Goal: Task Accomplishment & Management: Use online tool/utility

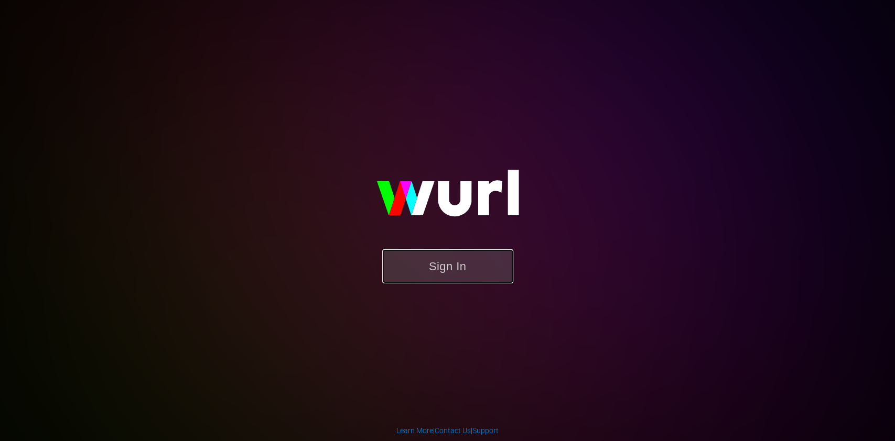
click at [417, 267] on button "Sign In" at bounding box center [447, 267] width 131 height 34
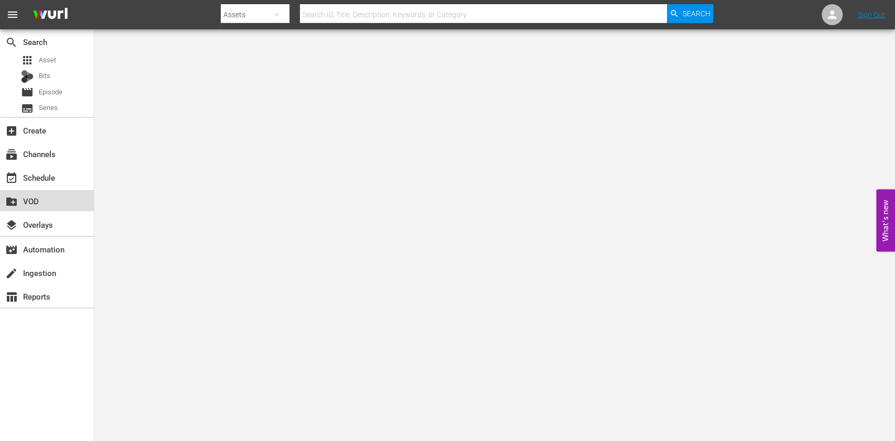
click at [64, 194] on div "create_new_folder VOD" at bounding box center [47, 200] width 94 height 21
click at [37, 180] on div "event_available Schedule" at bounding box center [29, 175] width 59 height 9
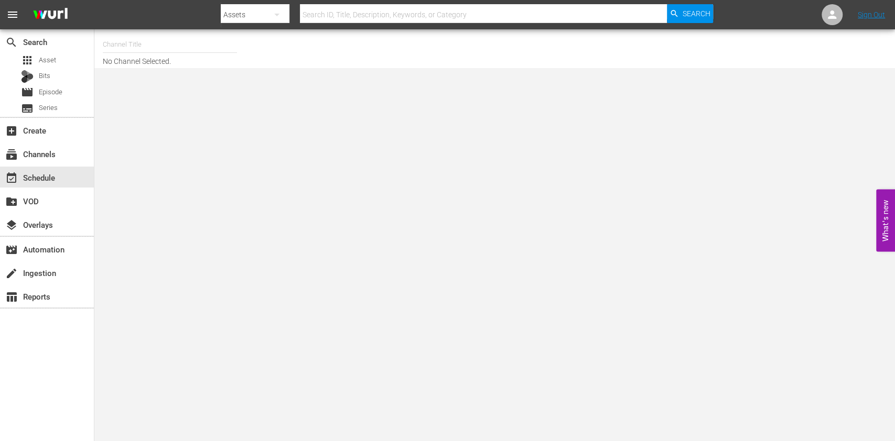
click at [183, 45] on input "text" at bounding box center [170, 44] width 134 height 25
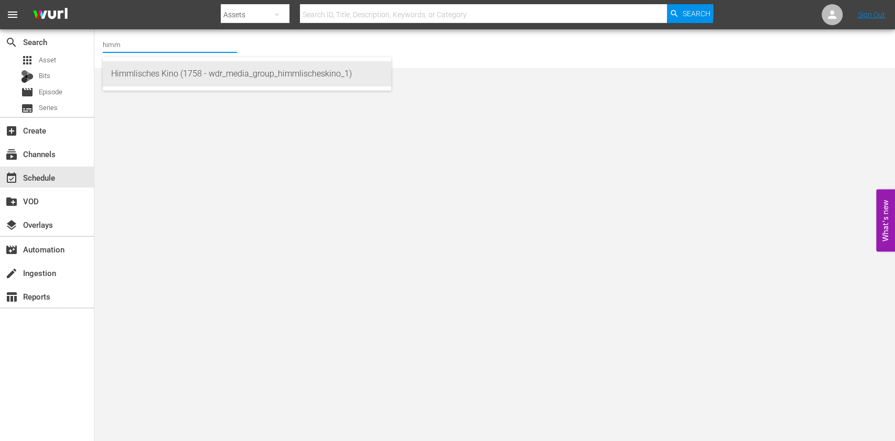
click at [171, 69] on div "Himmlisches Kino (1758 - wdr_media_group_himmlischeskino_1)" at bounding box center [247, 73] width 272 height 25
type input "Himmlisches Kino (1758 - wdr_media_group_himmlischeskino_1)"
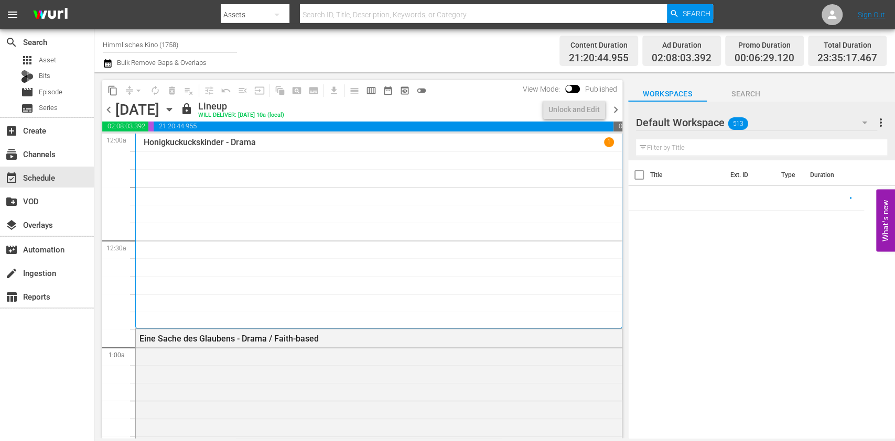
click at [175, 110] on icon "button" at bounding box center [170, 110] width 12 height 12
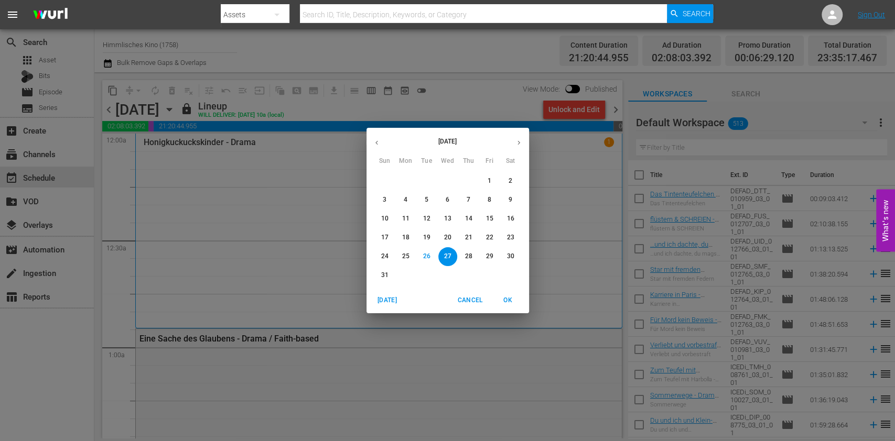
click at [512, 149] on button "button" at bounding box center [519, 143] width 20 height 20
click at [425, 185] on p "2" at bounding box center [427, 181] width 4 height 9
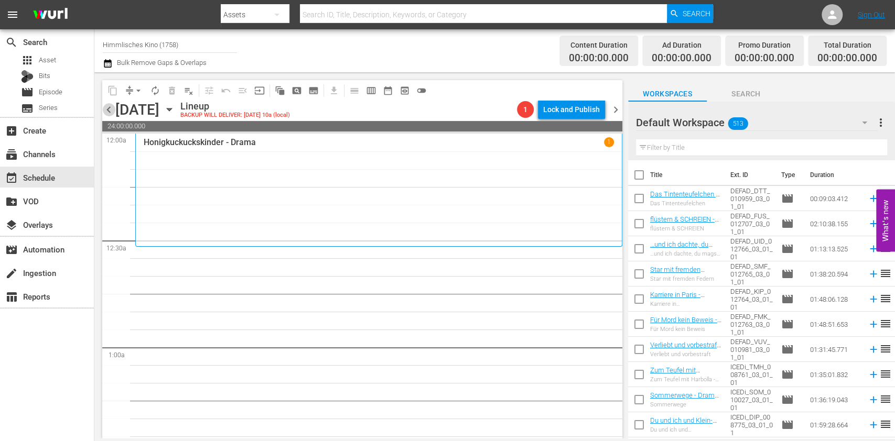
click at [109, 113] on span "chevron_left" at bounding box center [108, 109] width 13 height 13
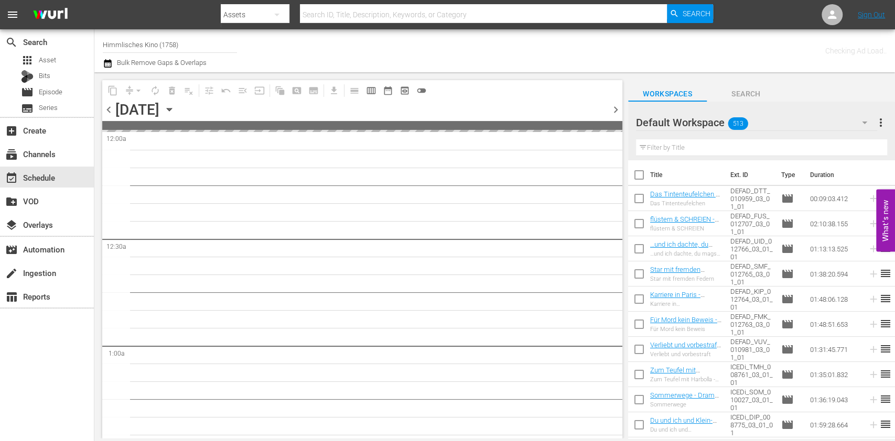
click at [175, 107] on icon "button" at bounding box center [170, 110] width 12 height 12
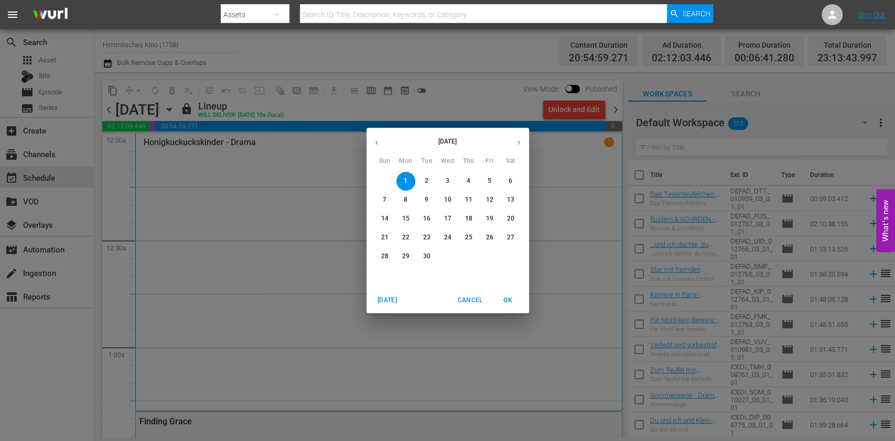
click at [374, 145] on icon "button" at bounding box center [377, 143] width 8 height 8
click at [612, 111] on div "[DATE] Sun Mon Tue Wed Thu Fri Sat 27 28 29 30 31 1 2 3 4 5 6 7 8 9 10 11 12 13…" at bounding box center [447, 220] width 895 height 441
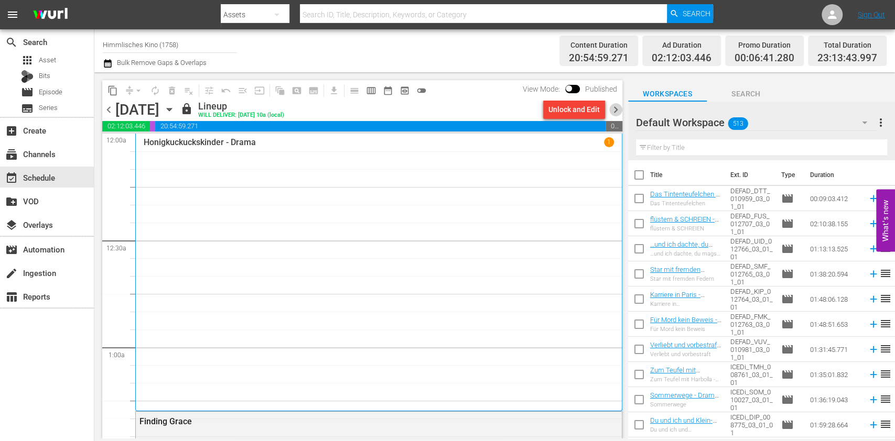
click at [612, 111] on span "chevron_right" at bounding box center [615, 109] width 13 height 13
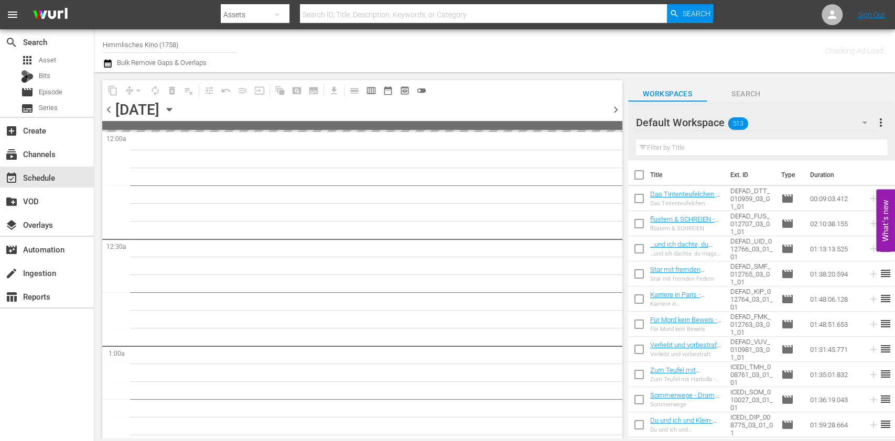
click at [613, 107] on span "chevron_right" at bounding box center [615, 109] width 13 height 13
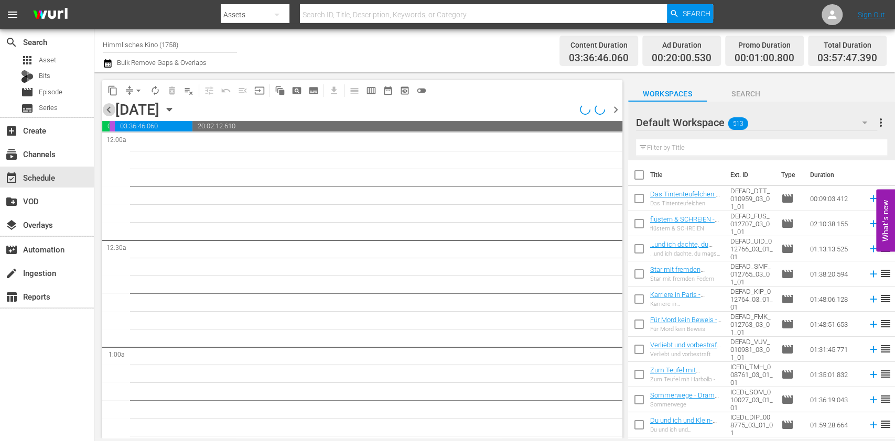
click at [113, 108] on span "chevron_left" at bounding box center [108, 109] width 13 height 13
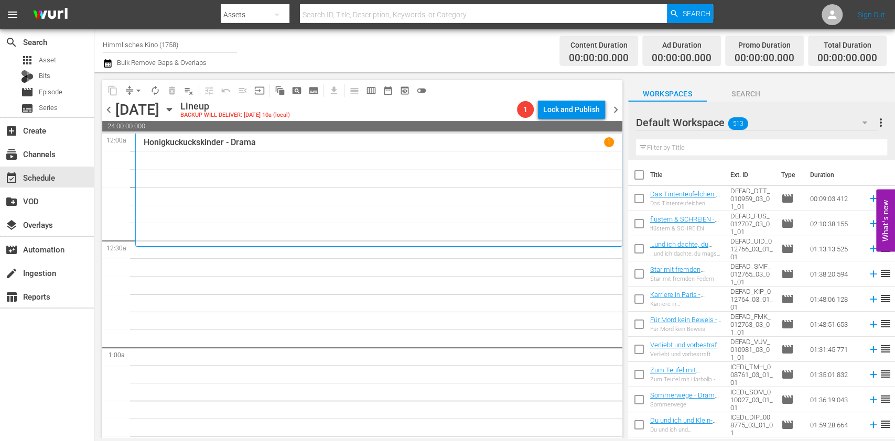
click at [670, 124] on icon "button" at bounding box center [864, 122] width 13 height 13
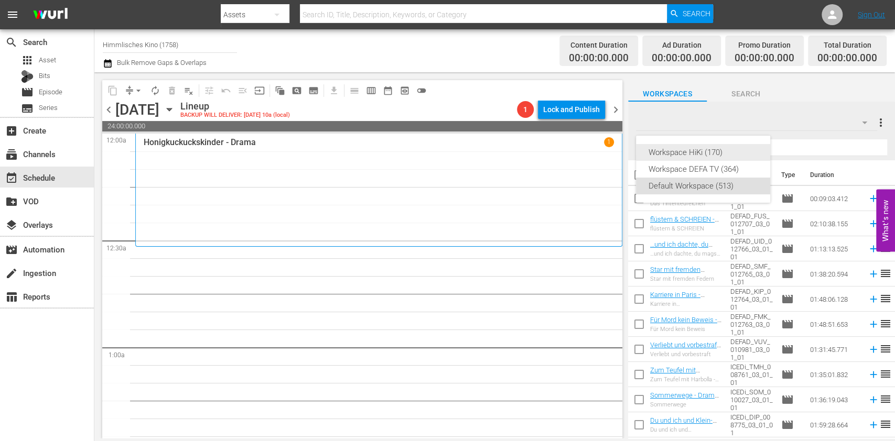
drag, startPoint x: 705, startPoint y: 172, endPoint x: 700, endPoint y: 153, distance: 20.0
click at [670, 153] on div "Workspace HiKi (170) Workspace DEFA TV (364) Default Workspace (513)" at bounding box center [703, 169] width 134 height 67
click at [670, 153] on div "Workspace HiKi (170)" at bounding box center [702, 152] width 109 height 17
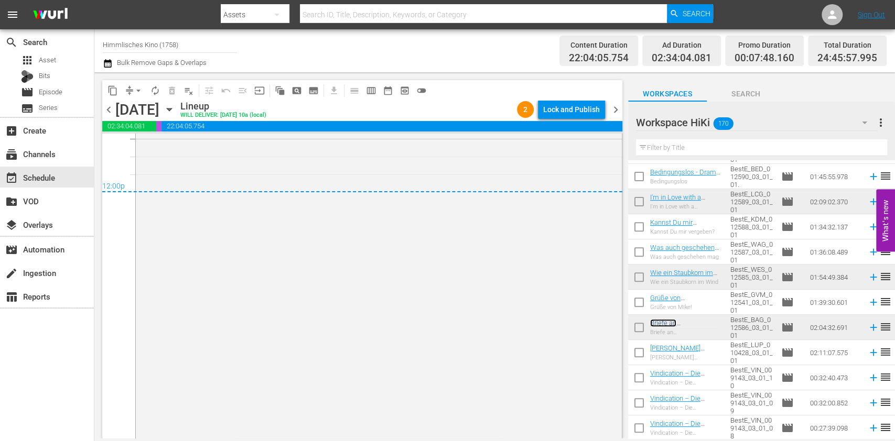
scroll to position [5105, 0]
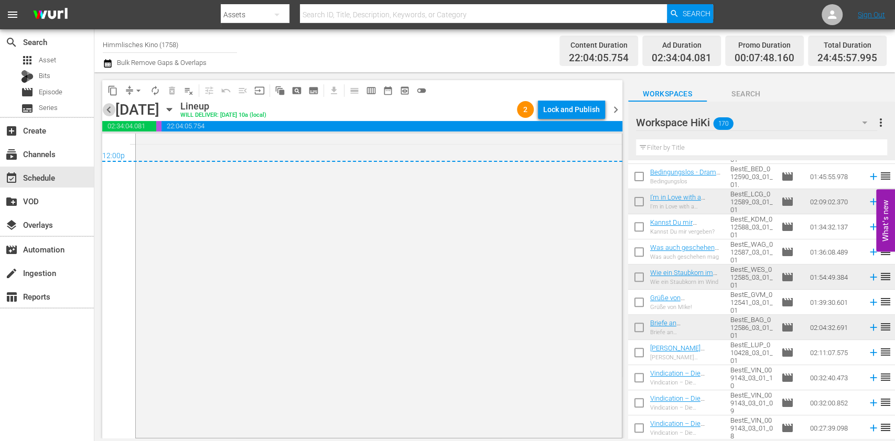
click at [112, 105] on span "chevron_left" at bounding box center [108, 109] width 13 height 13
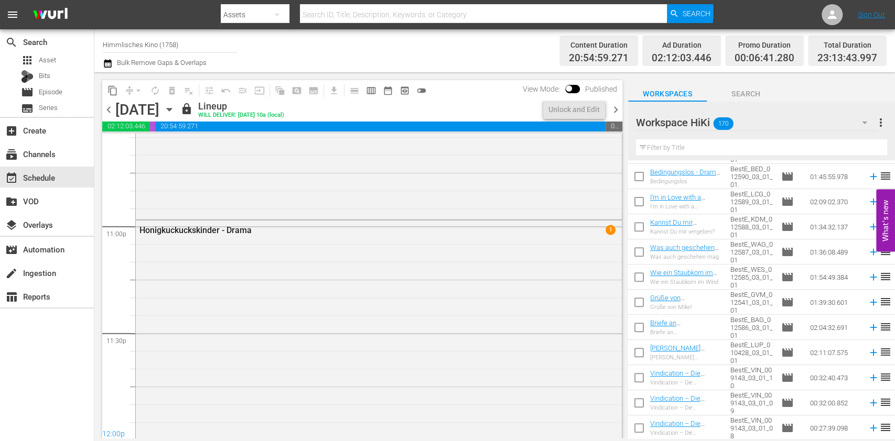
scroll to position [4941, 0]
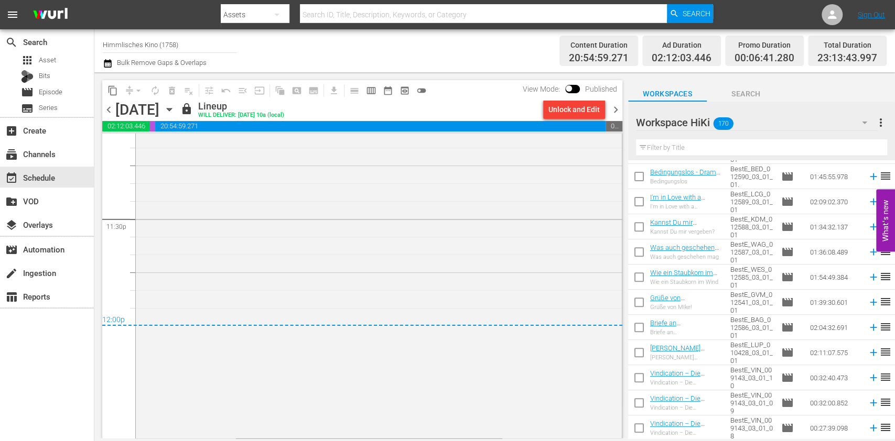
click at [619, 107] on span "chevron_right" at bounding box center [615, 109] width 13 height 13
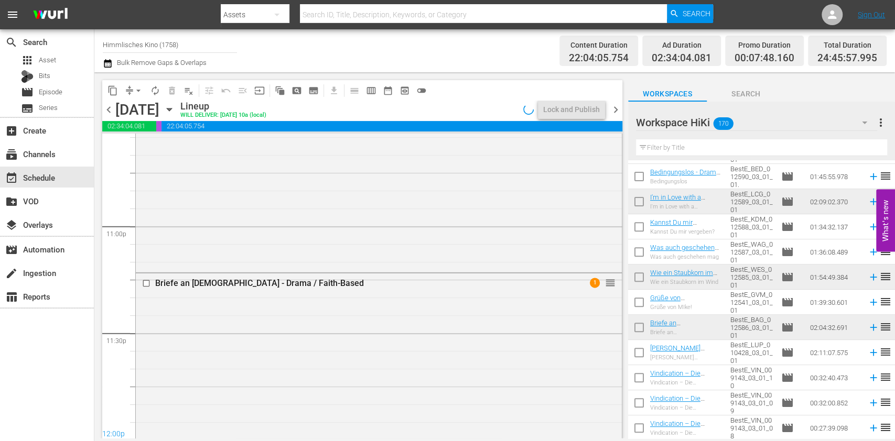
scroll to position [5105, 0]
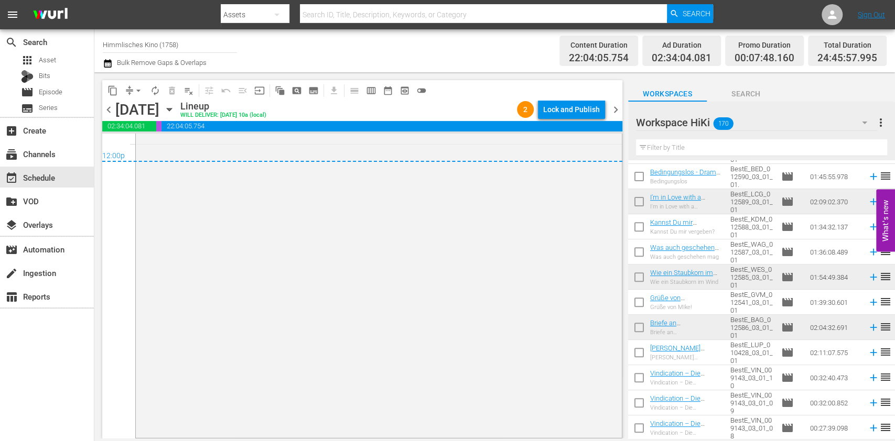
click at [577, 110] on div "Lock and Publish" at bounding box center [571, 109] width 57 height 19
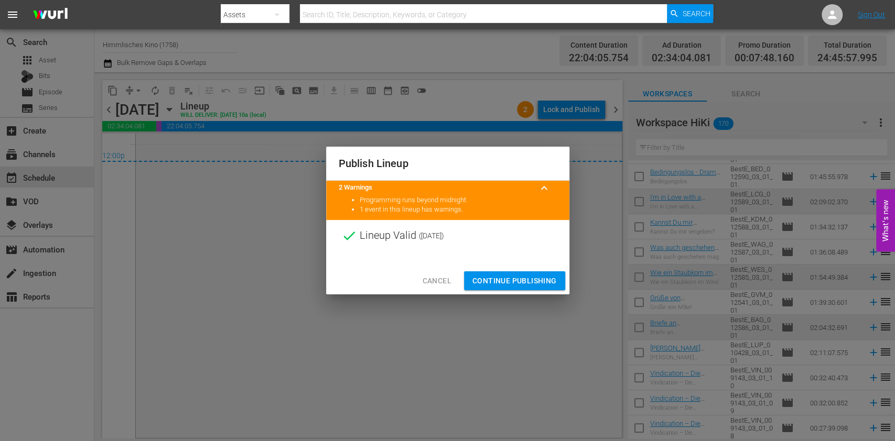
click at [524, 269] on div "Cancel Continue Publishing" at bounding box center [447, 281] width 243 height 28
click at [524, 276] on span "Continue Publishing" at bounding box center [514, 281] width 84 height 13
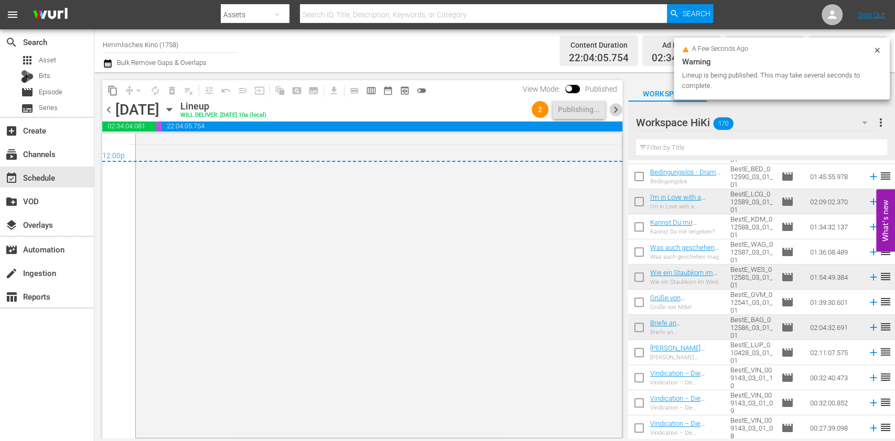
click at [614, 111] on span "chevron_right" at bounding box center [615, 109] width 13 height 13
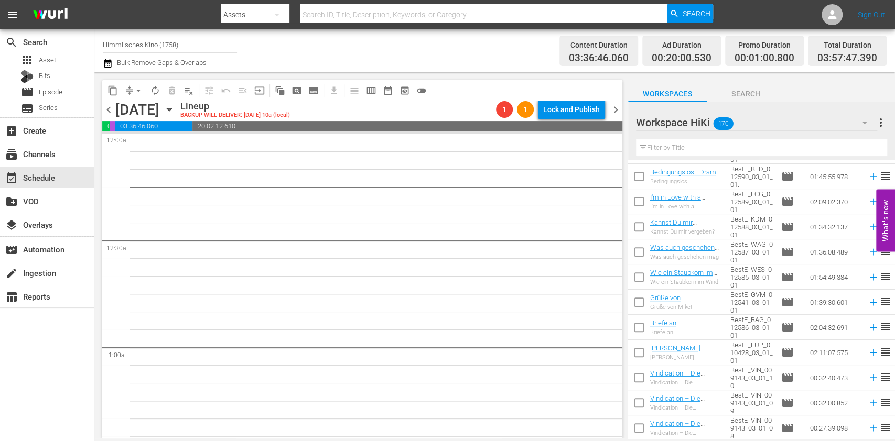
click at [109, 115] on span "chevron_left" at bounding box center [108, 109] width 13 height 13
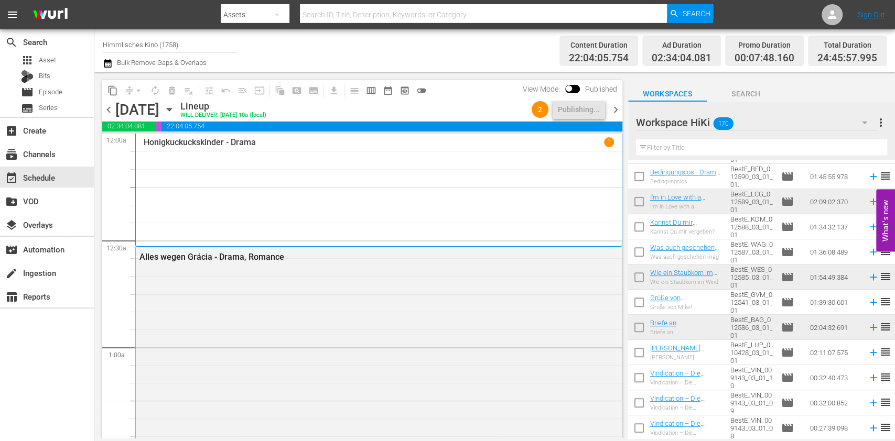
click at [616, 110] on span "chevron_right" at bounding box center [615, 109] width 13 height 13
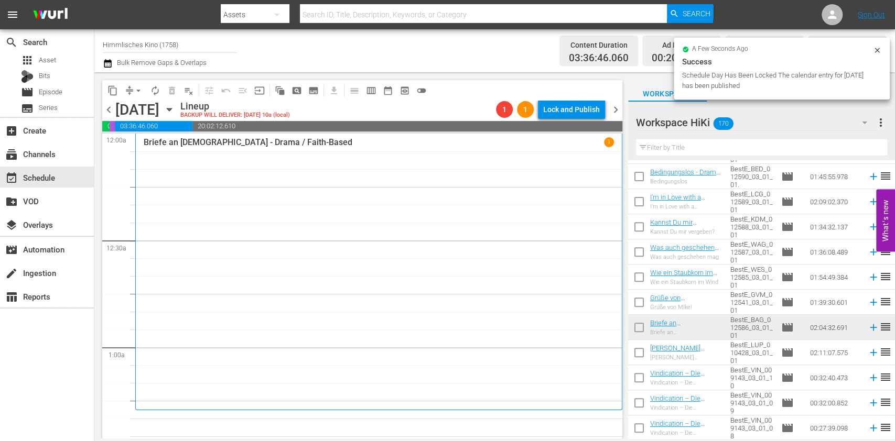
click at [533, 287] on div "Briefe an [DEMOGRAPHIC_DATA] - Drama / Faith-Based 1" at bounding box center [379, 271] width 470 height 269
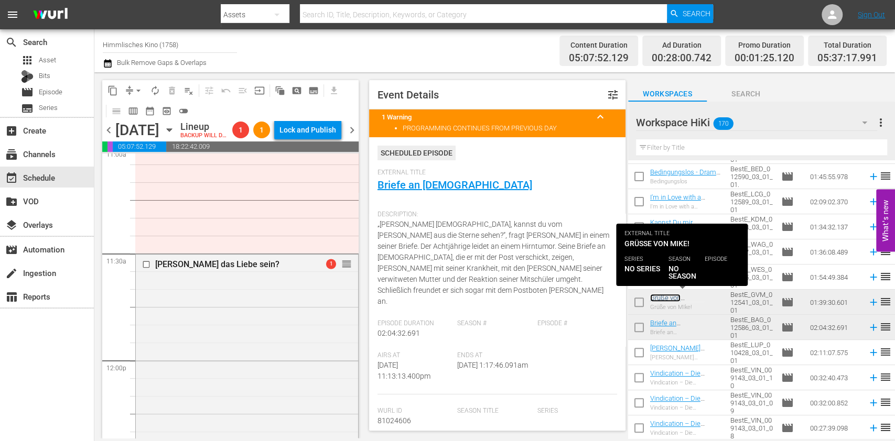
scroll to position [2087, 0]
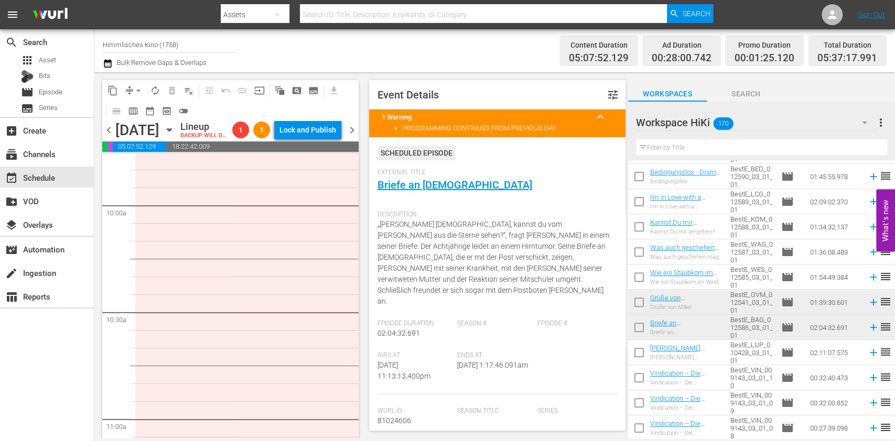
click at [105, 135] on span "chevron_left" at bounding box center [108, 130] width 13 height 13
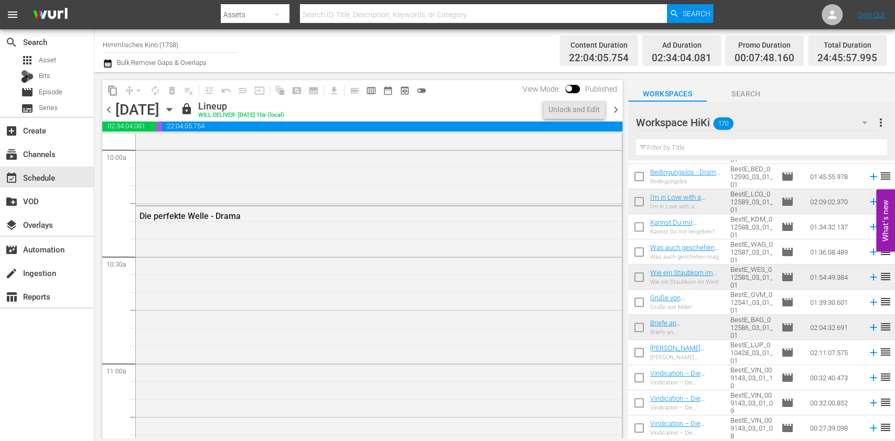
scroll to position [2051, 0]
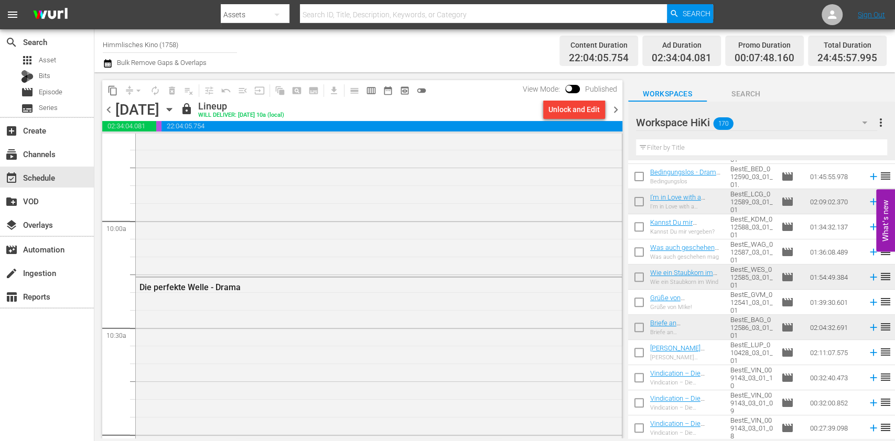
click at [564, 110] on div "Unlock and Edit" at bounding box center [573, 109] width 51 height 19
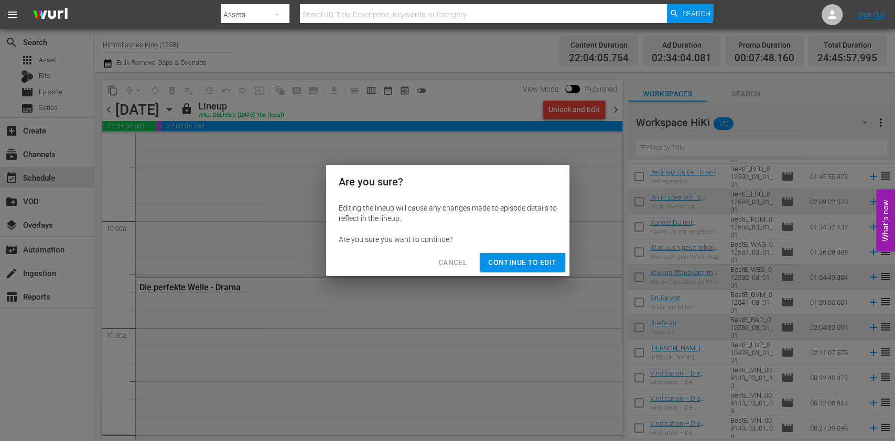
click at [559, 269] on button "Continue to Edit" at bounding box center [522, 262] width 85 height 19
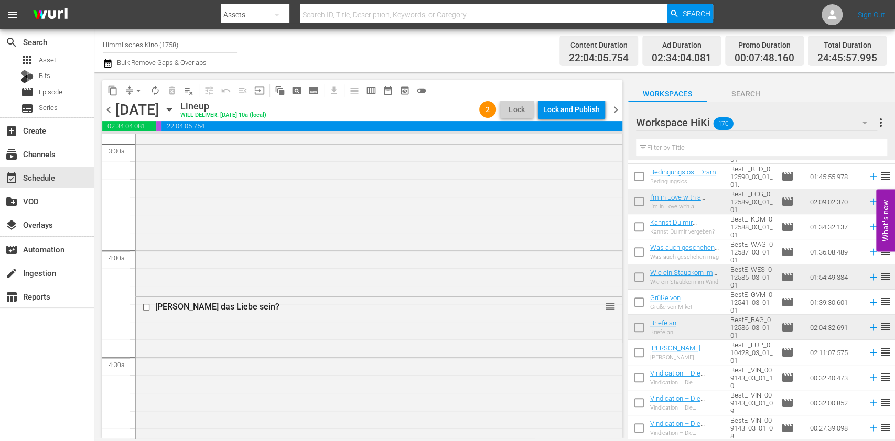
scroll to position [736, 0]
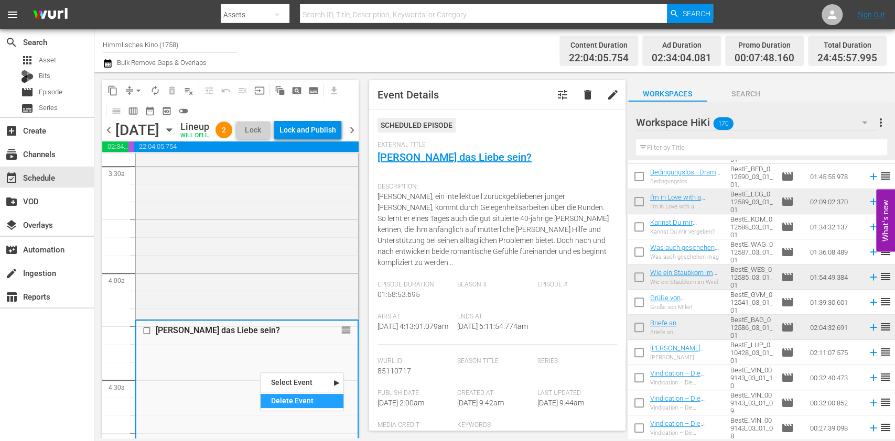
click at [284, 330] on div "Delete Event" at bounding box center [302, 401] width 83 height 14
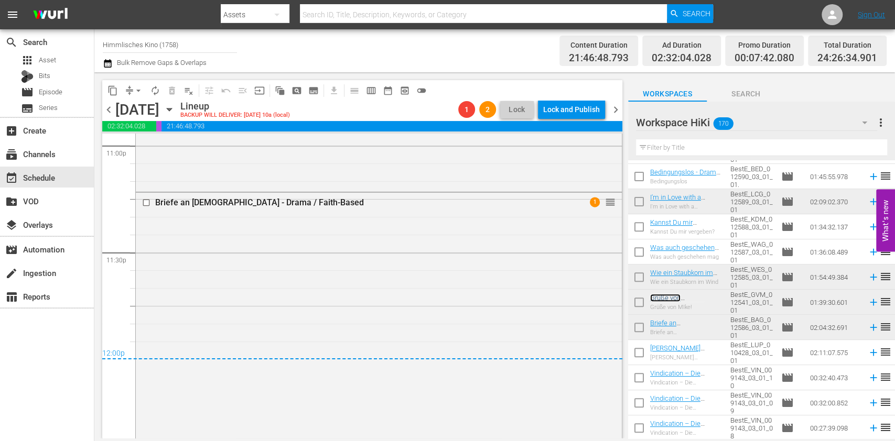
scroll to position [5105, 0]
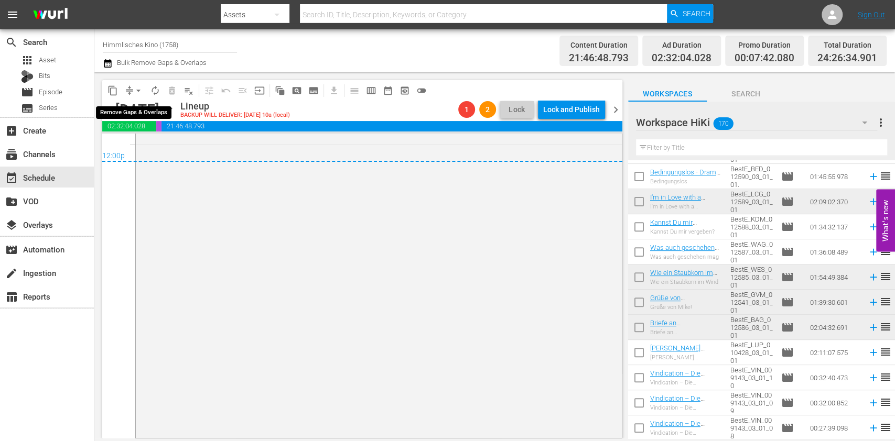
click at [140, 89] on span "arrow_drop_down" at bounding box center [138, 90] width 10 height 10
click at [152, 143] on li "Align to End of Previous Day" at bounding box center [139, 146] width 110 height 17
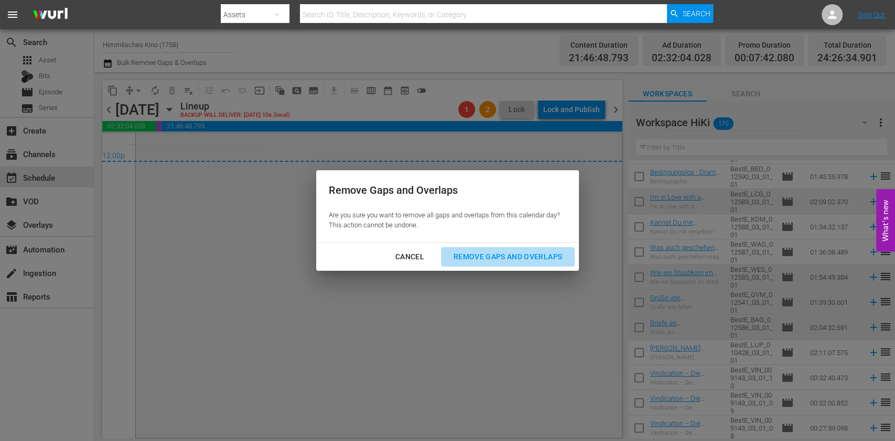
click at [504, 262] on div "Remove Gaps and Overlaps" at bounding box center [507, 257] width 125 height 13
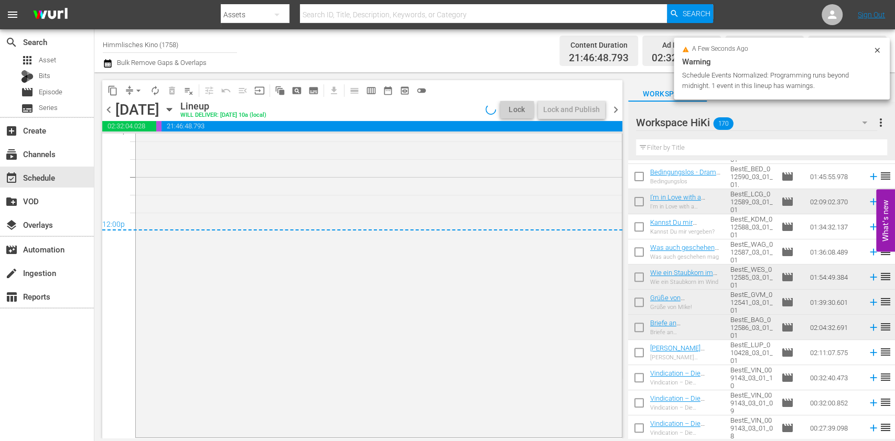
scroll to position [5036, 0]
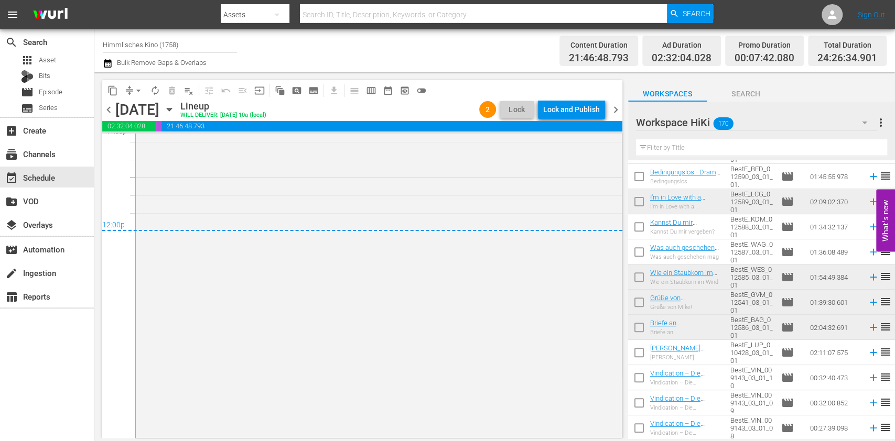
click at [567, 109] on div "Lock and Publish" at bounding box center [571, 109] width 57 height 19
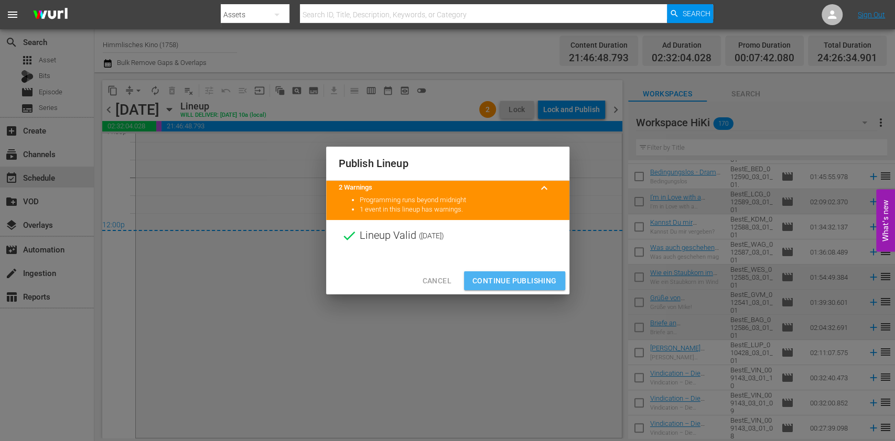
click at [502, 273] on button "Continue Publishing" at bounding box center [514, 281] width 101 height 19
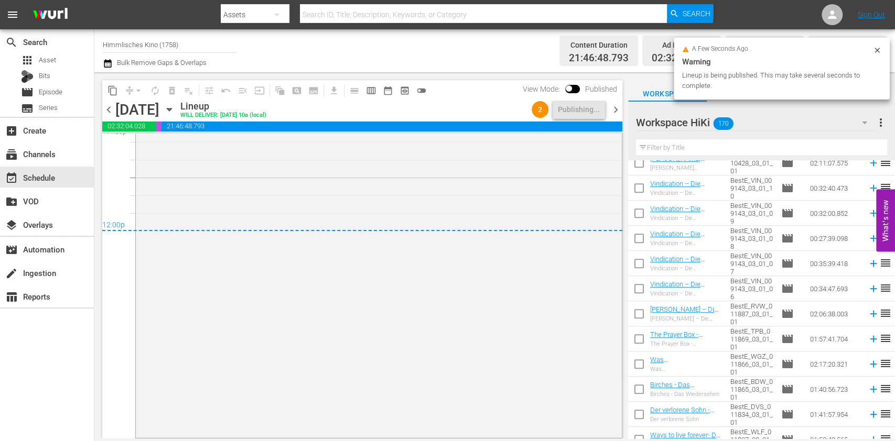
scroll to position [525, 0]
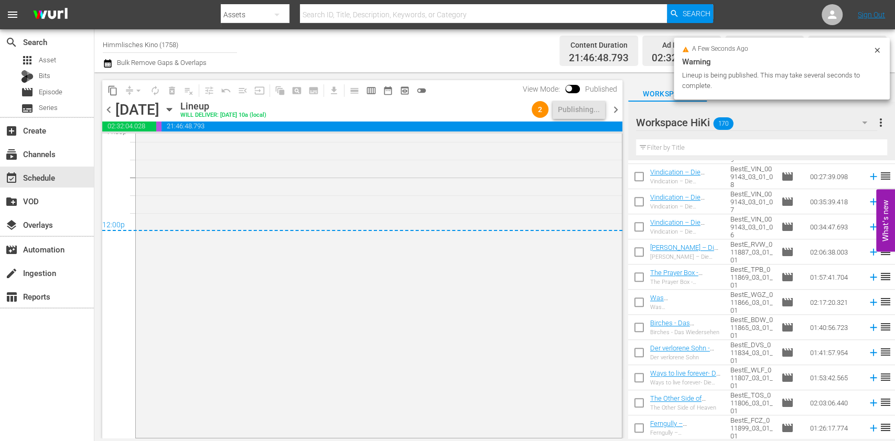
click at [613, 99] on div "content_copy compress arrow_drop_down autorenew_outlined delete_forever_outline…" at bounding box center [362, 90] width 520 height 20
click at [615, 114] on span "chevron_right" at bounding box center [615, 109] width 13 height 13
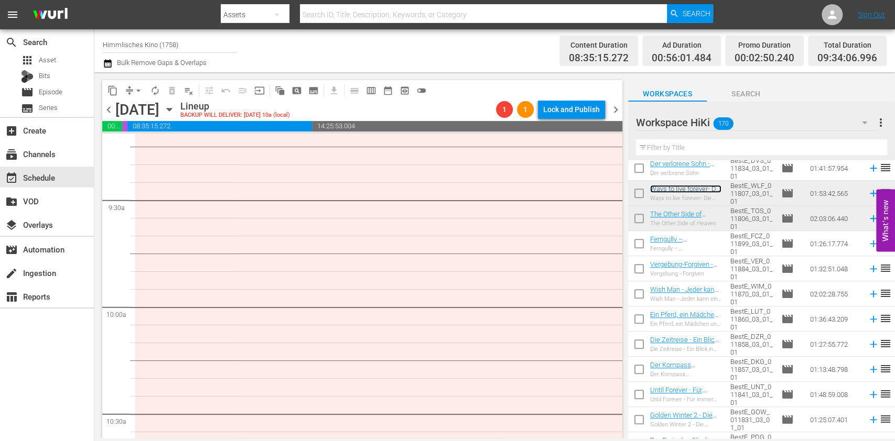
scroll to position [1971, 0]
click at [52, 99] on div "movie Episode" at bounding box center [41, 92] width 41 height 15
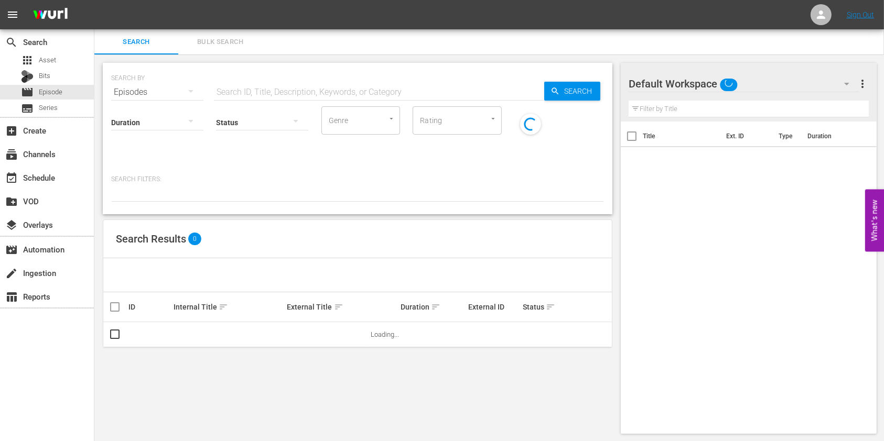
click at [235, 83] on input "text" at bounding box center [379, 92] width 330 height 25
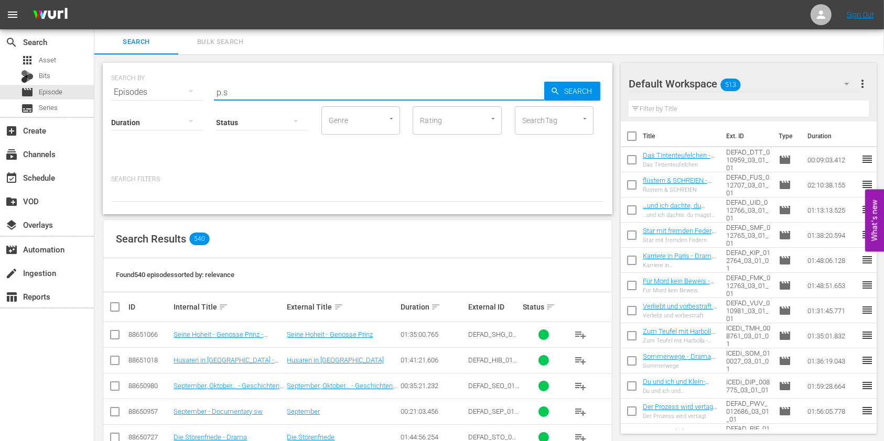
type input "p.s"
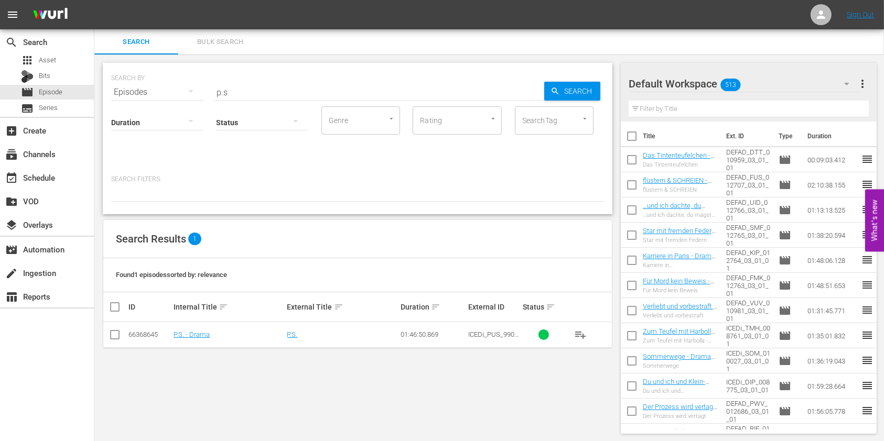
click at [192, 326] on td "P.S. - Drama" at bounding box center [228, 335] width 113 height 26
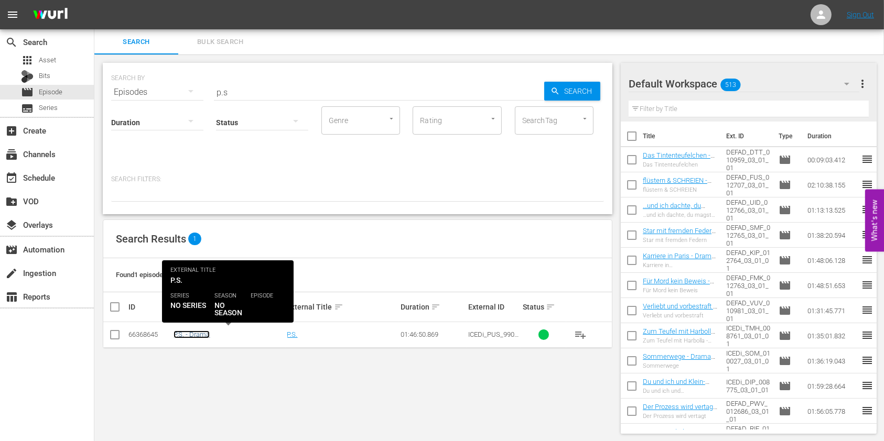
click at [180, 330] on link "P.S. - Drama" at bounding box center [192, 335] width 36 height 8
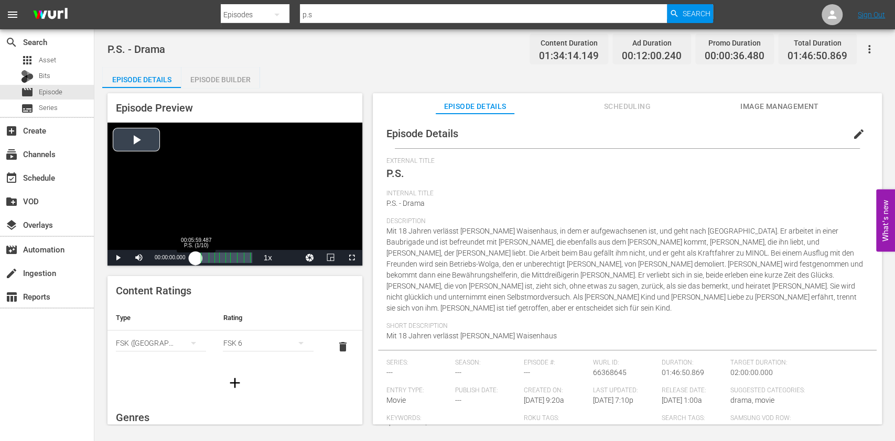
click at [196, 258] on div "00:00:00.000" at bounding box center [196, 258] width 0 height 10
click at [118, 258] on span "Video Player" at bounding box center [118, 258] width 0 height 0
